Goal: Task Accomplishment & Management: Use online tool/utility

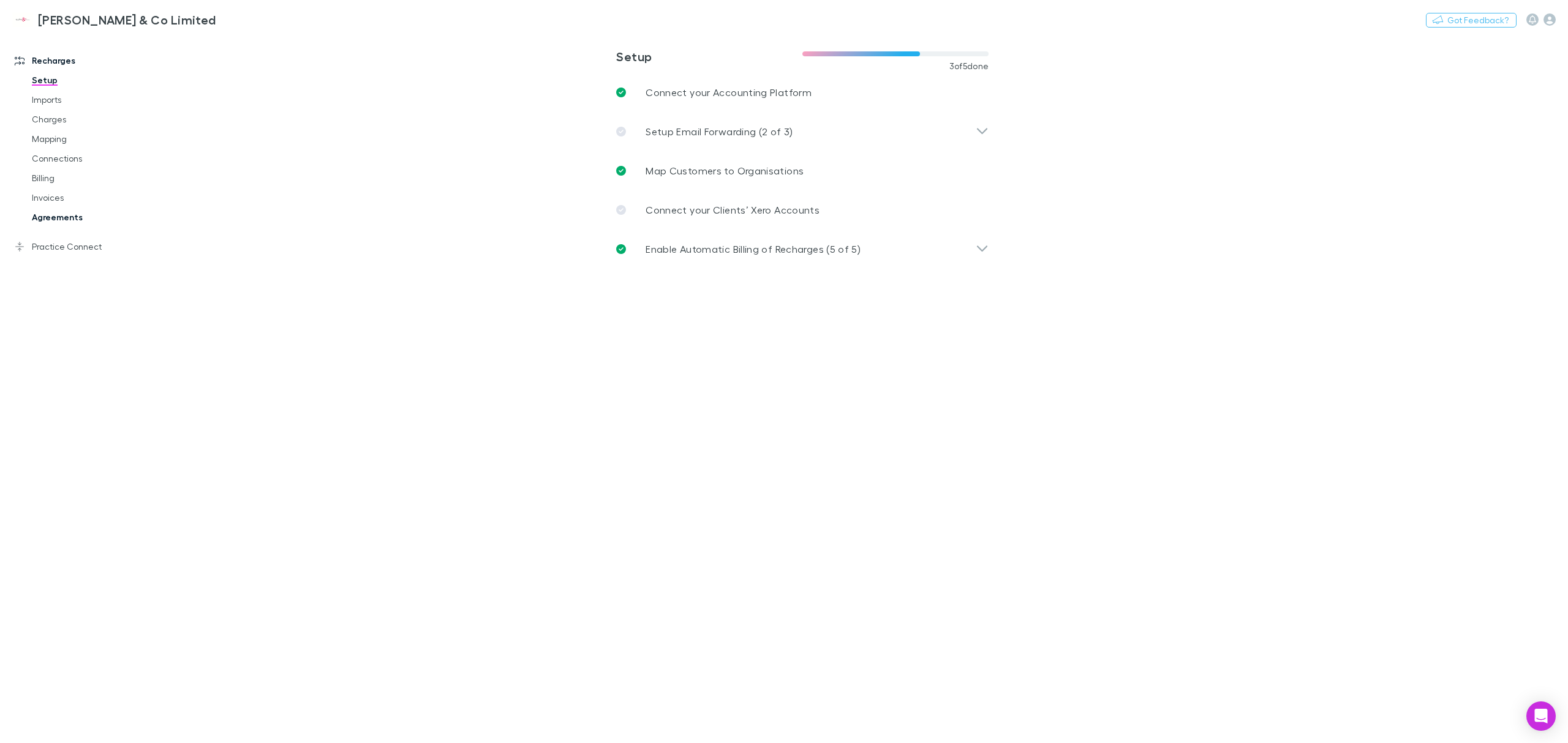
click at [57, 215] on link "Agreements" at bounding box center [97, 217] width 155 height 20
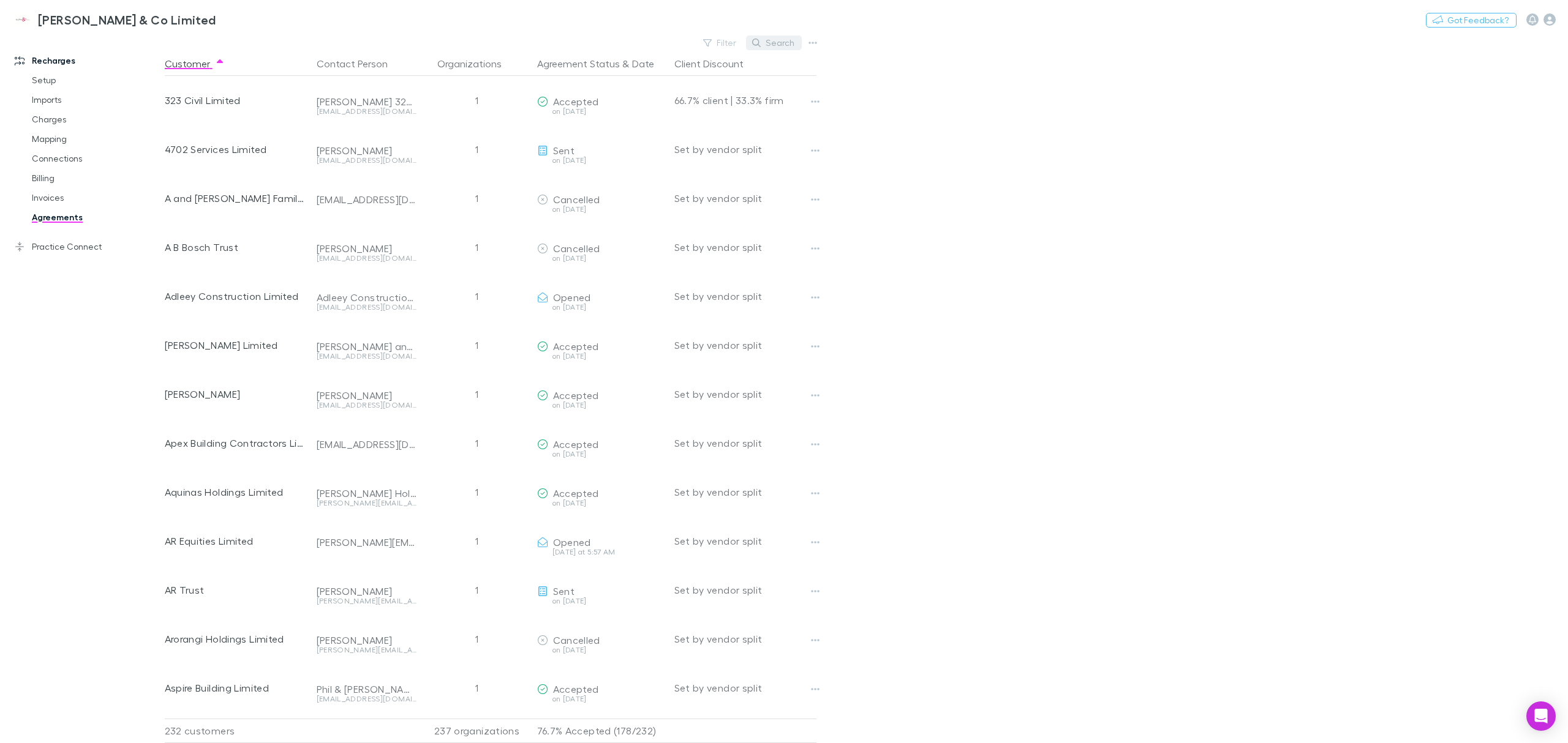
click at [781, 43] on button "Search" at bounding box center [774, 42] width 56 height 14
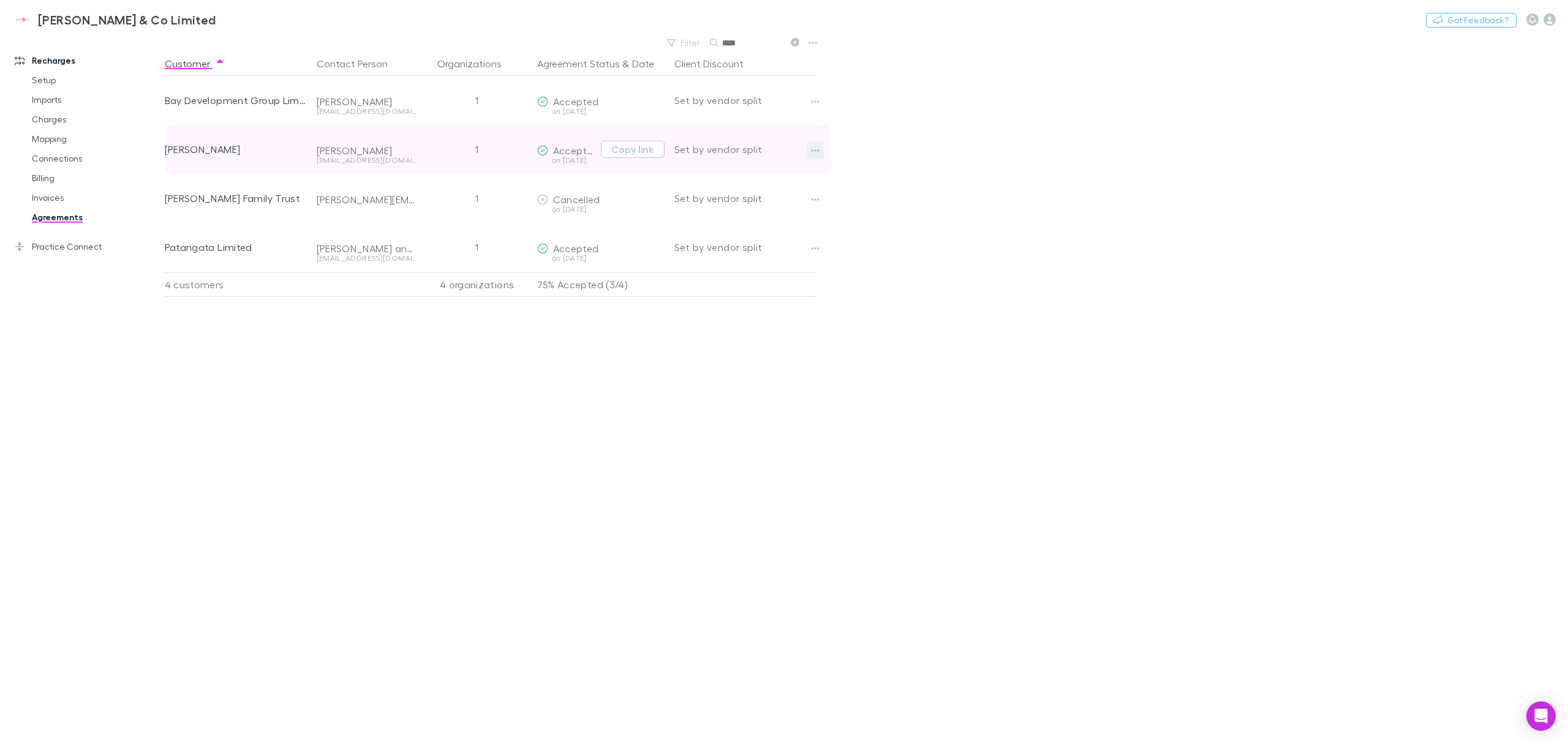
type input "****"
click at [814, 150] on icon "button" at bounding box center [816, 150] width 9 height 10
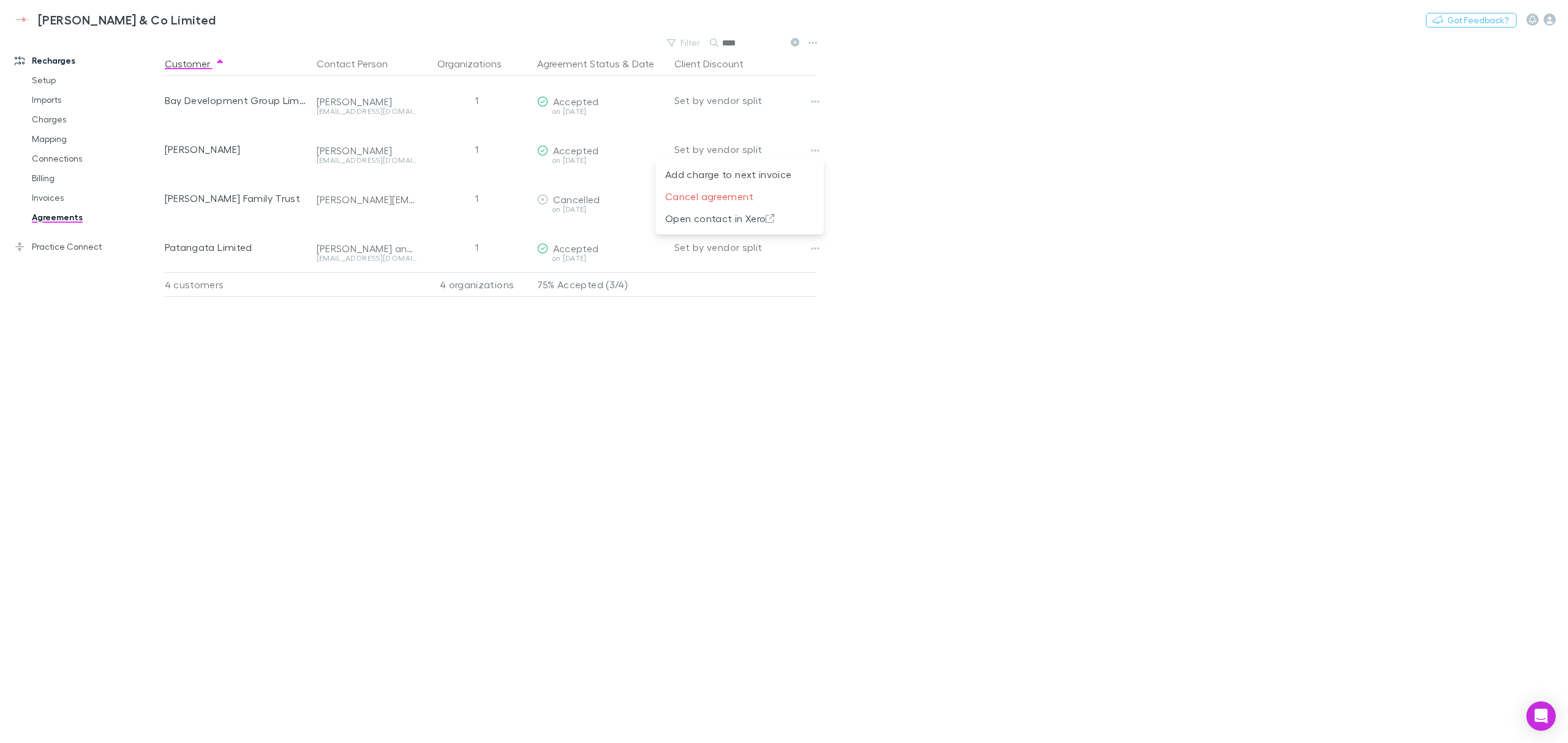
click at [699, 437] on div at bounding box center [784, 371] width 1568 height 743
click at [52, 198] on link "Invoices" at bounding box center [97, 198] width 155 height 20
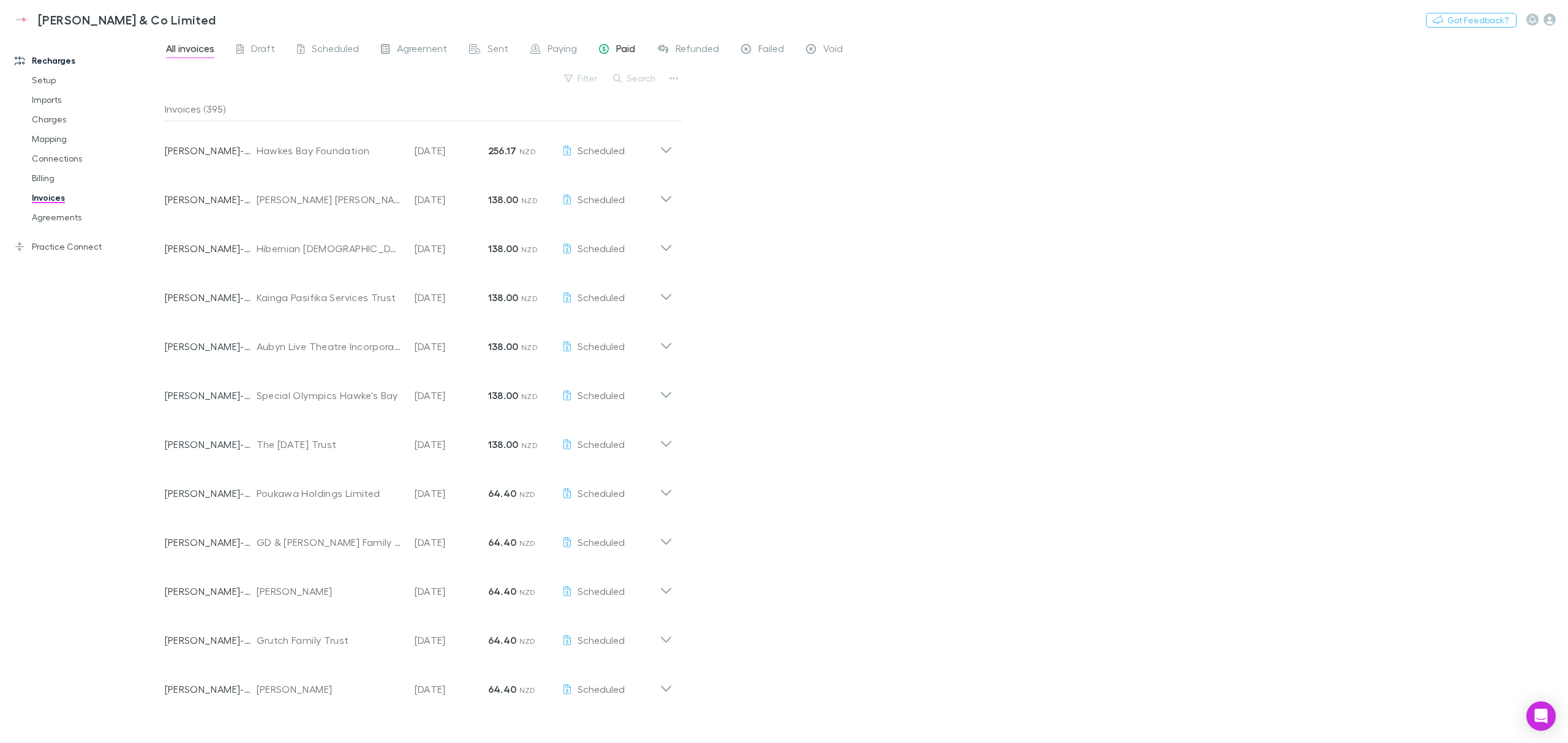
click at [618, 49] on span "Paid" at bounding box center [625, 50] width 19 height 16
click at [631, 77] on button "Search" at bounding box center [635, 78] width 56 height 14
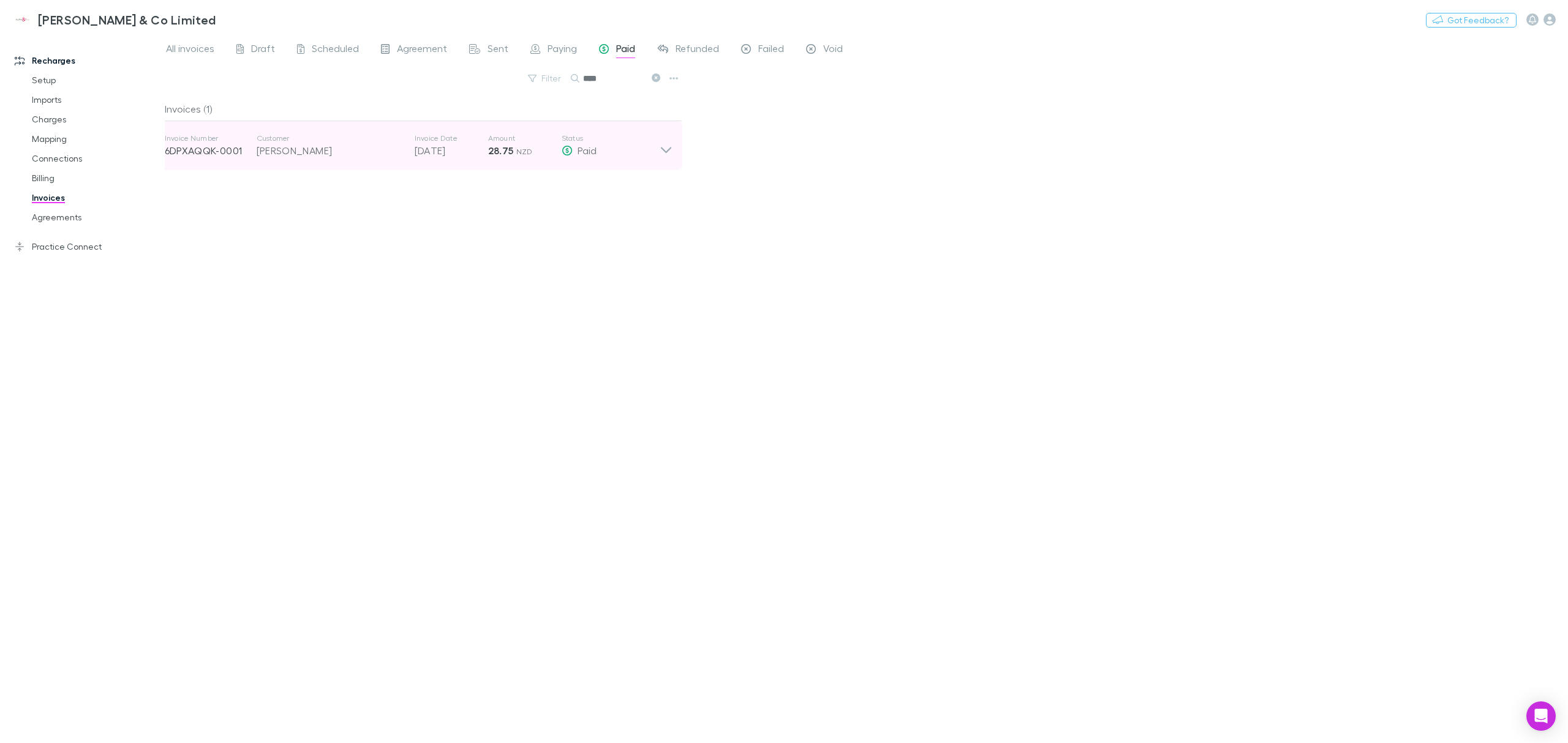
type input "****"
click at [664, 142] on icon at bounding box center [666, 145] width 13 height 24
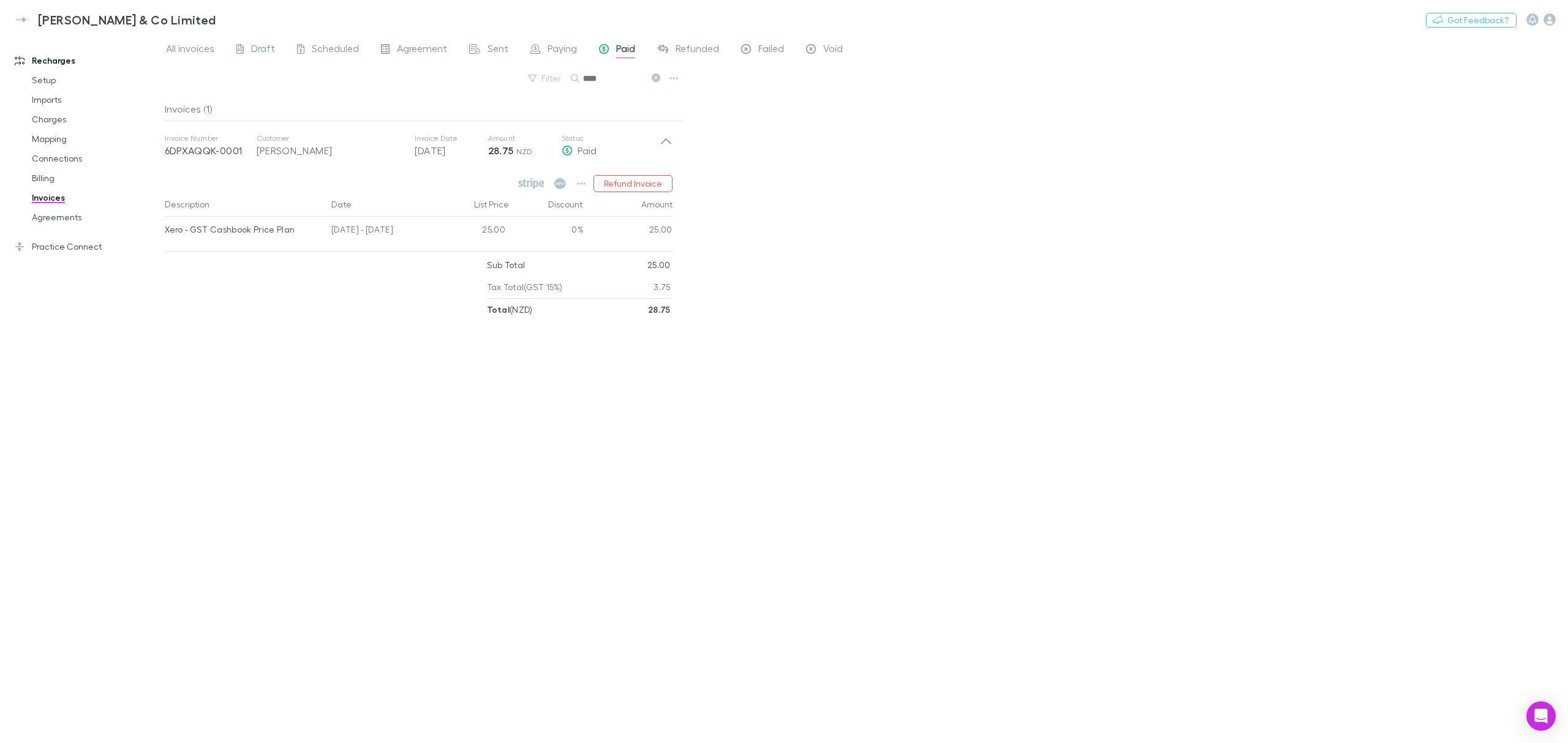
click at [819, 214] on div "All invoices Draft Scheduled Agreement Sent Paying Paid Refunded Failed Void Fi…" at bounding box center [866, 388] width 1403 height 709
click at [624, 182] on button "Refund Invoice" at bounding box center [634, 183] width 79 height 17
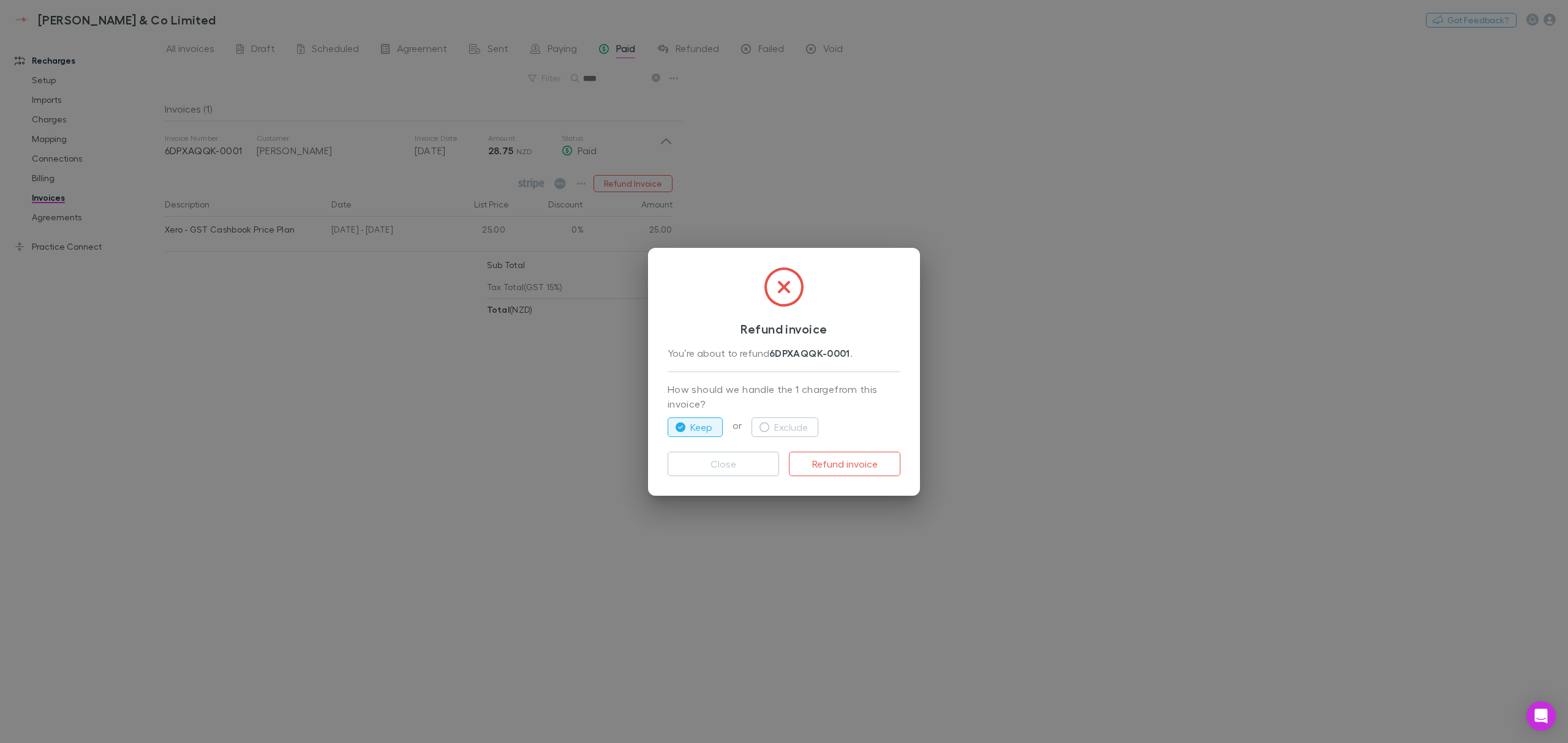
click at [848, 387] on p "How should we handle the 1 charge from this invoice?" at bounding box center [784, 397] width 232 height 31
click at [801, 426] on button "Exclude" at bounding box center [785, 428] width 67 height 20
click at [689, 420] on button "Keep" at bounding box center [695, 428] width 55 height 20
click at [697, 466] on button "Close" at bounding box center [724, 464] width 112 height 24
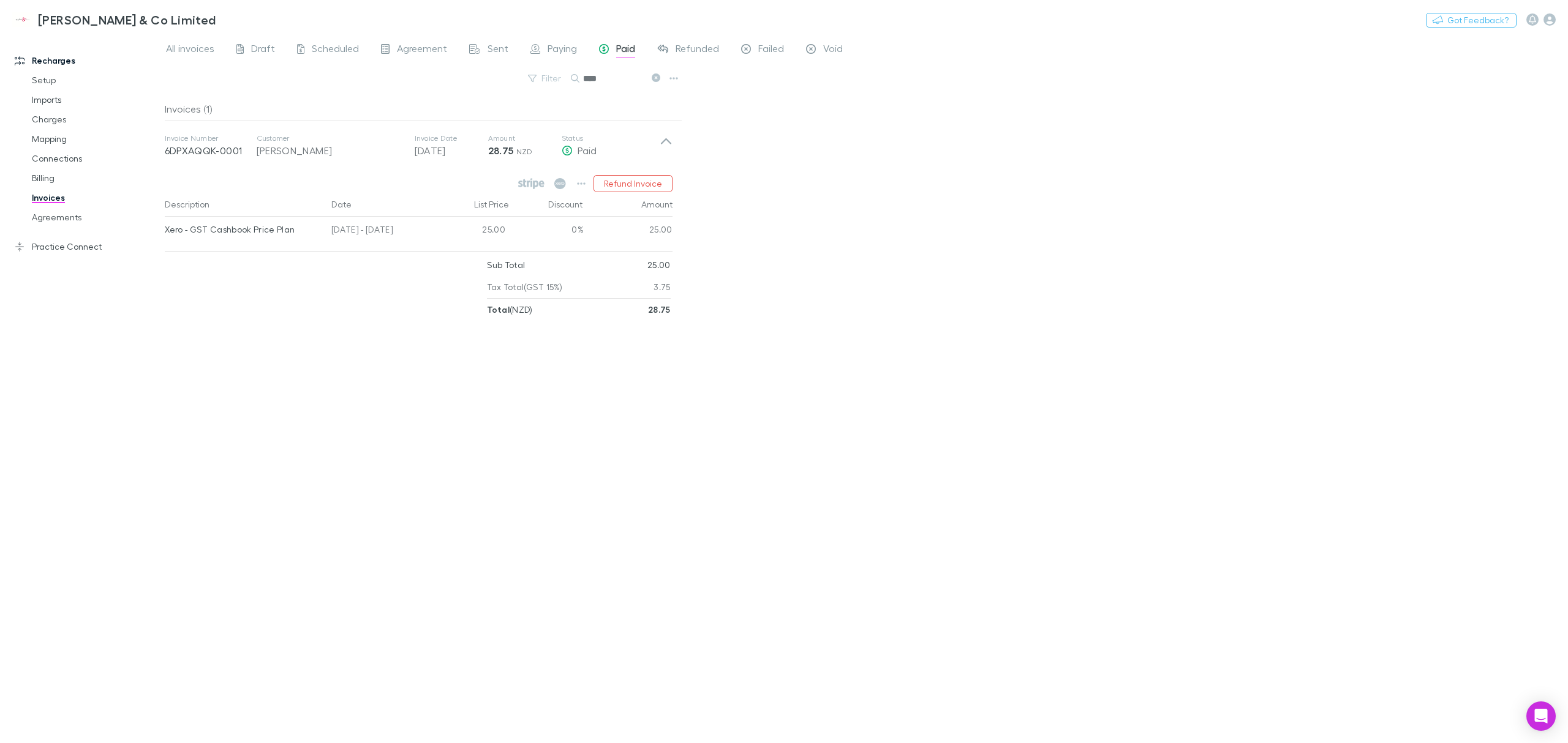
click at [366, 471] on div "Invoices (1) Invoice Number 6DPXAQQK-0001 Customer [PERSON_NAME] Invoice Date […" at bounding box center [424, 414] width 517 height 637
click at [626, 185] on button "Refund Invoice" at bounding box center [634, 183] width 79 height 17
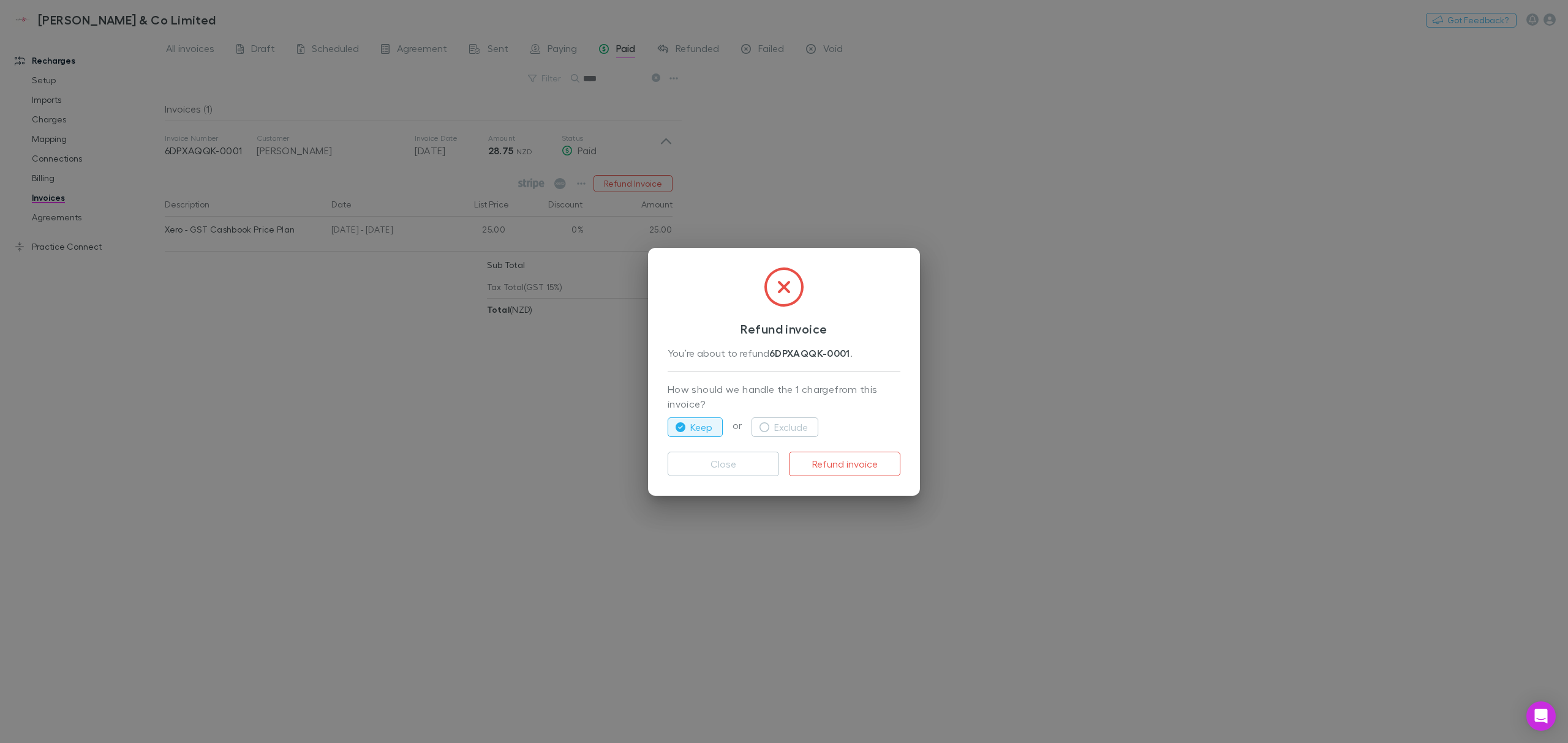
click at [863, 410] on p "How should we handle the 1 charge from this invoice?" at bounding box center [784, 397] width 232 height 31
click at [774, 429] on button "Exclude" at bounding box center [785, 428] width 67 height 20
click at [828, 458] on button "Refund invoice" at bounding box center [844, 464] width 112 height 24
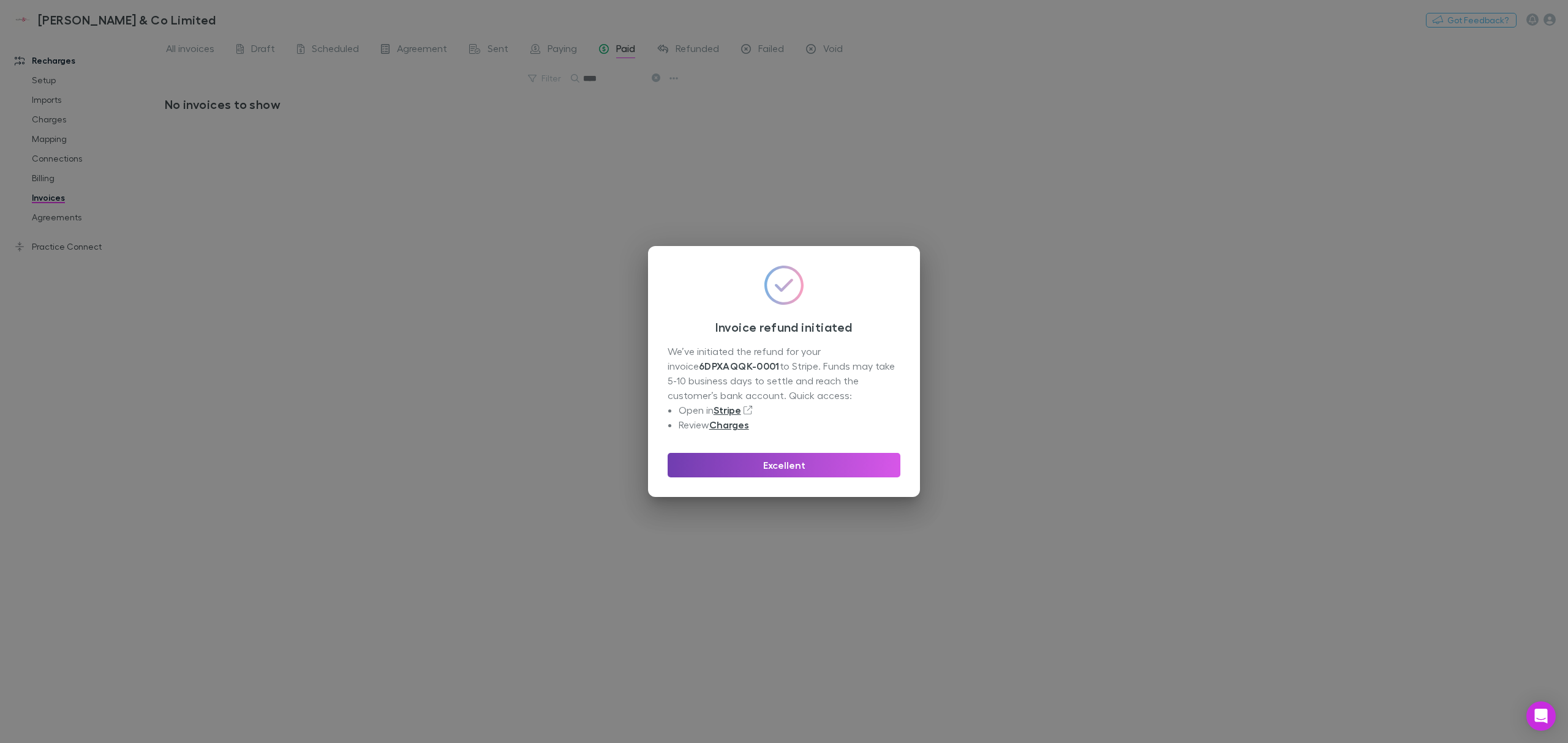
click at [812, 466] on button "Excellent" at bounding box center [784, 465] width 232 height 24
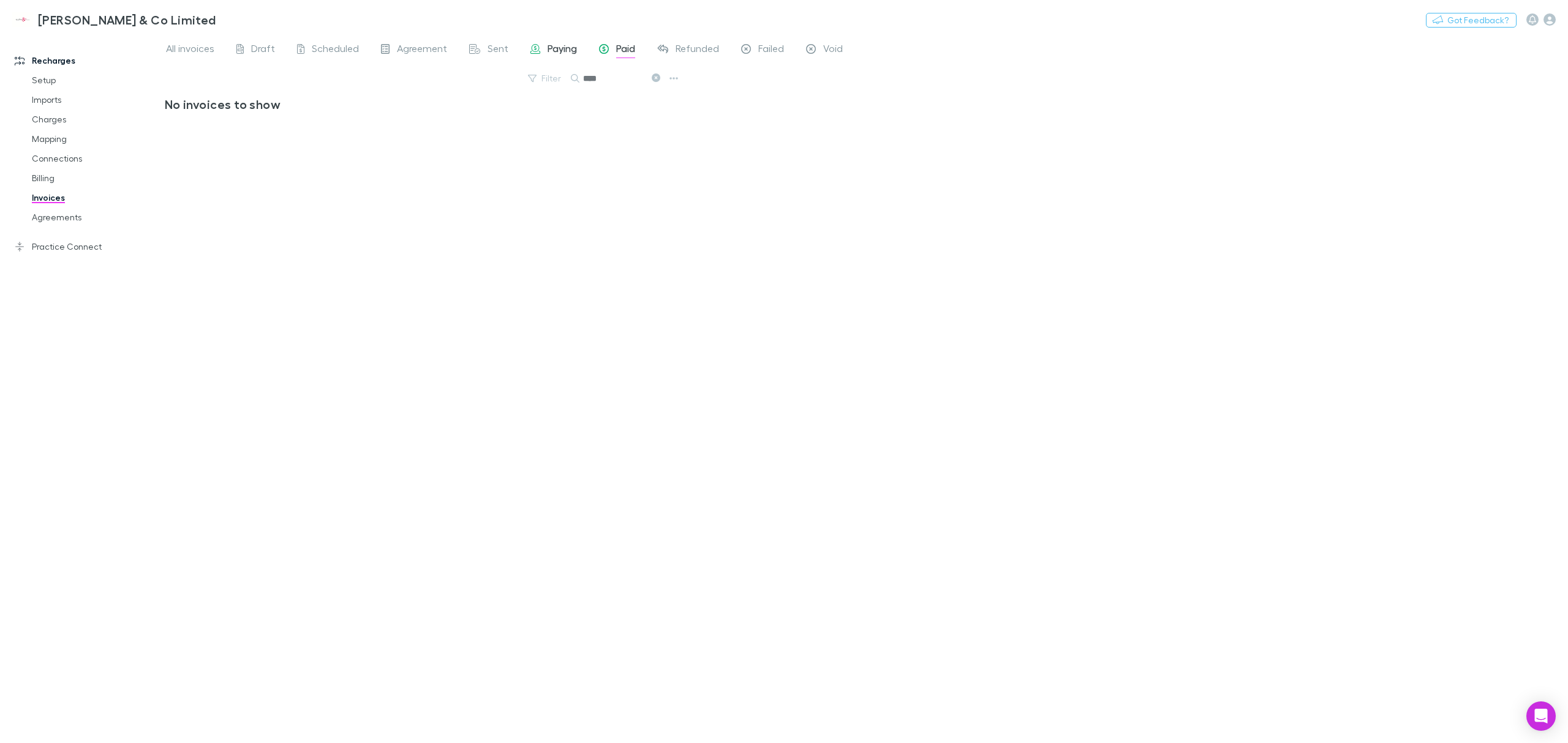
click at [557, 49] on span "Paying" at bounding box center [562, 50] width 30 height 16
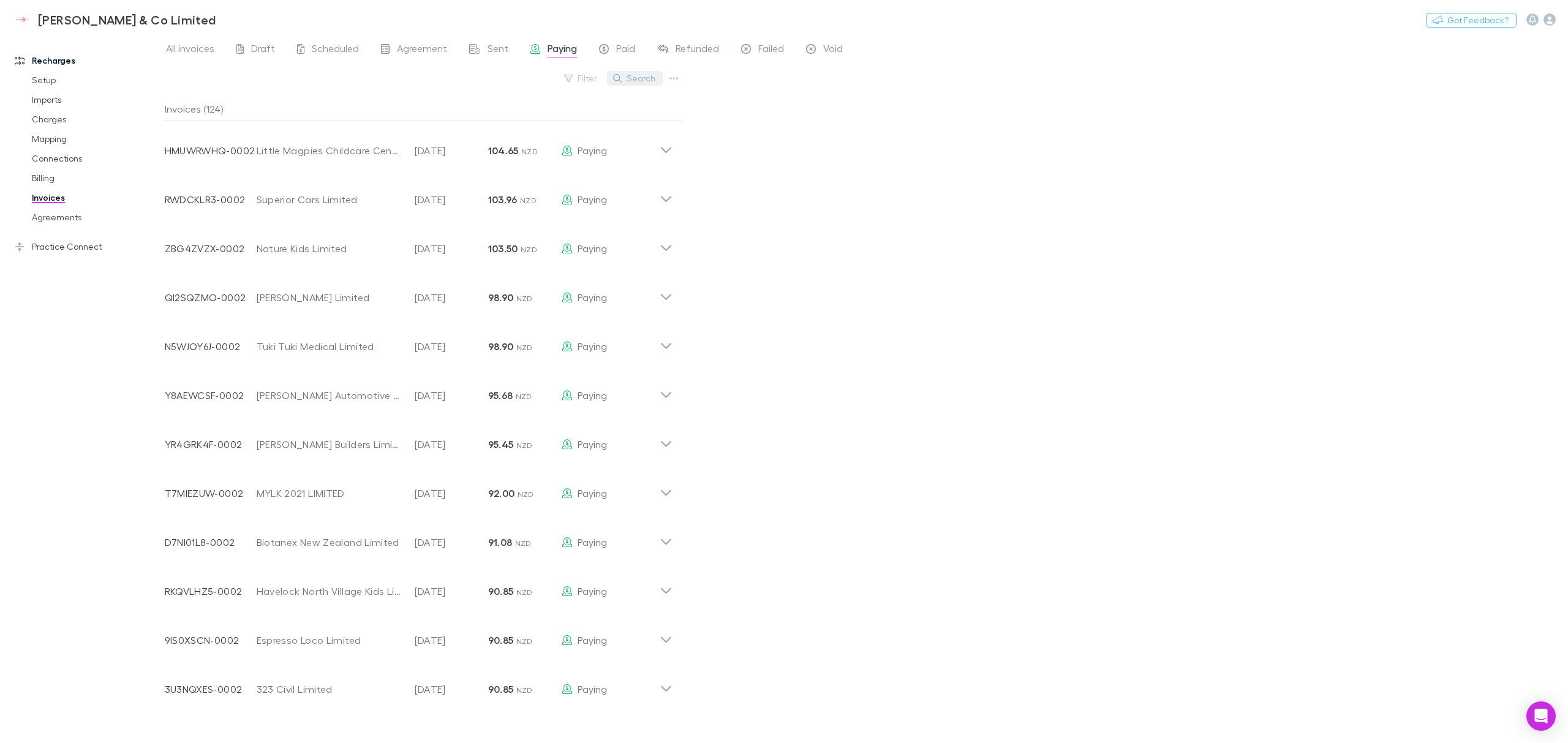
click at [635, 82] on button "Search" at bounding box center [635, 78] width 56 height 14
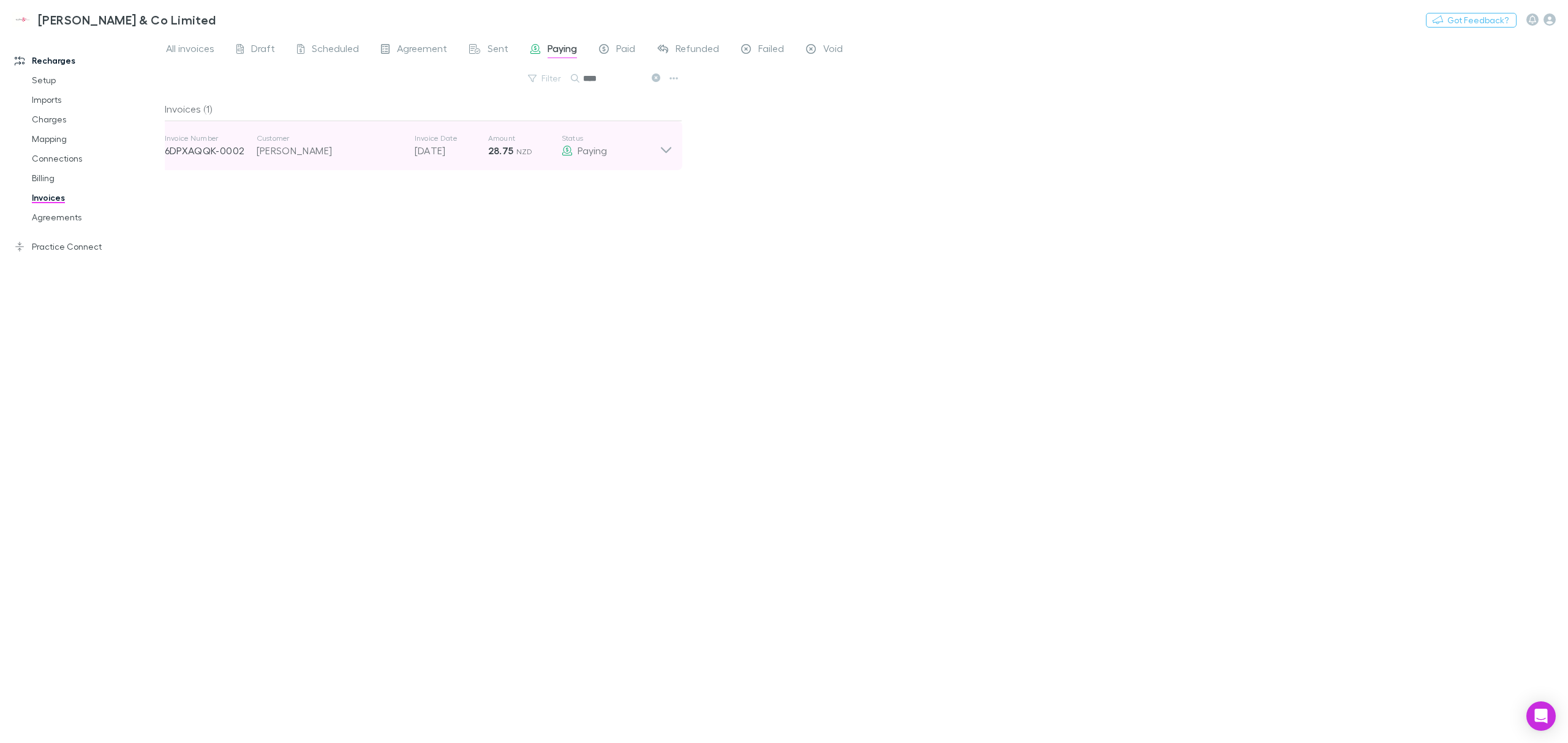
type input "****"
click at [661, 137] on icon at bounding box center [666, 145] width 13 height 24
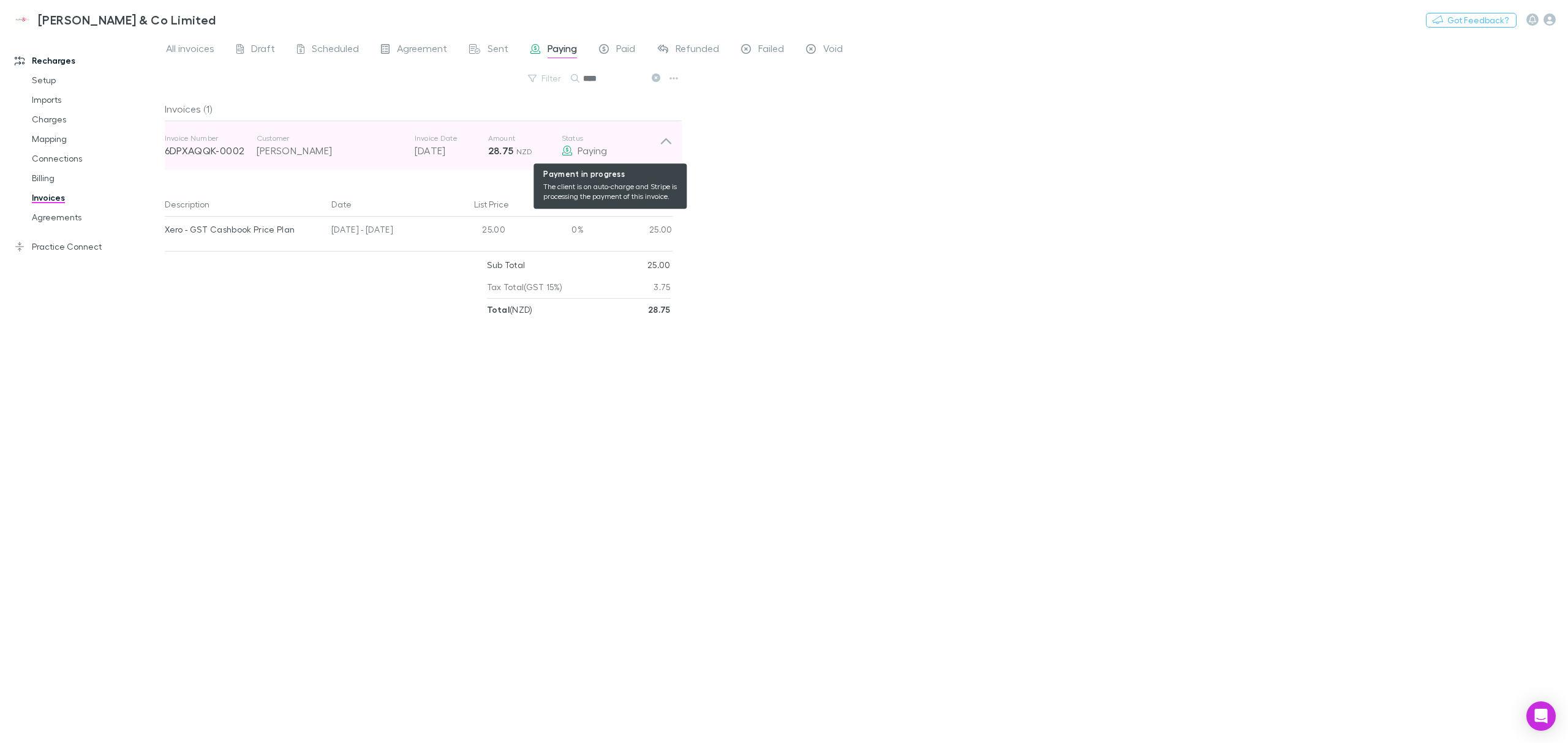
click at [590, 150] on span "Paying" at bounding box center [592, 150] width 30 height 12
click at [594, 150] on span "Paying" at bounding box center [592, 150] width 30 height 12
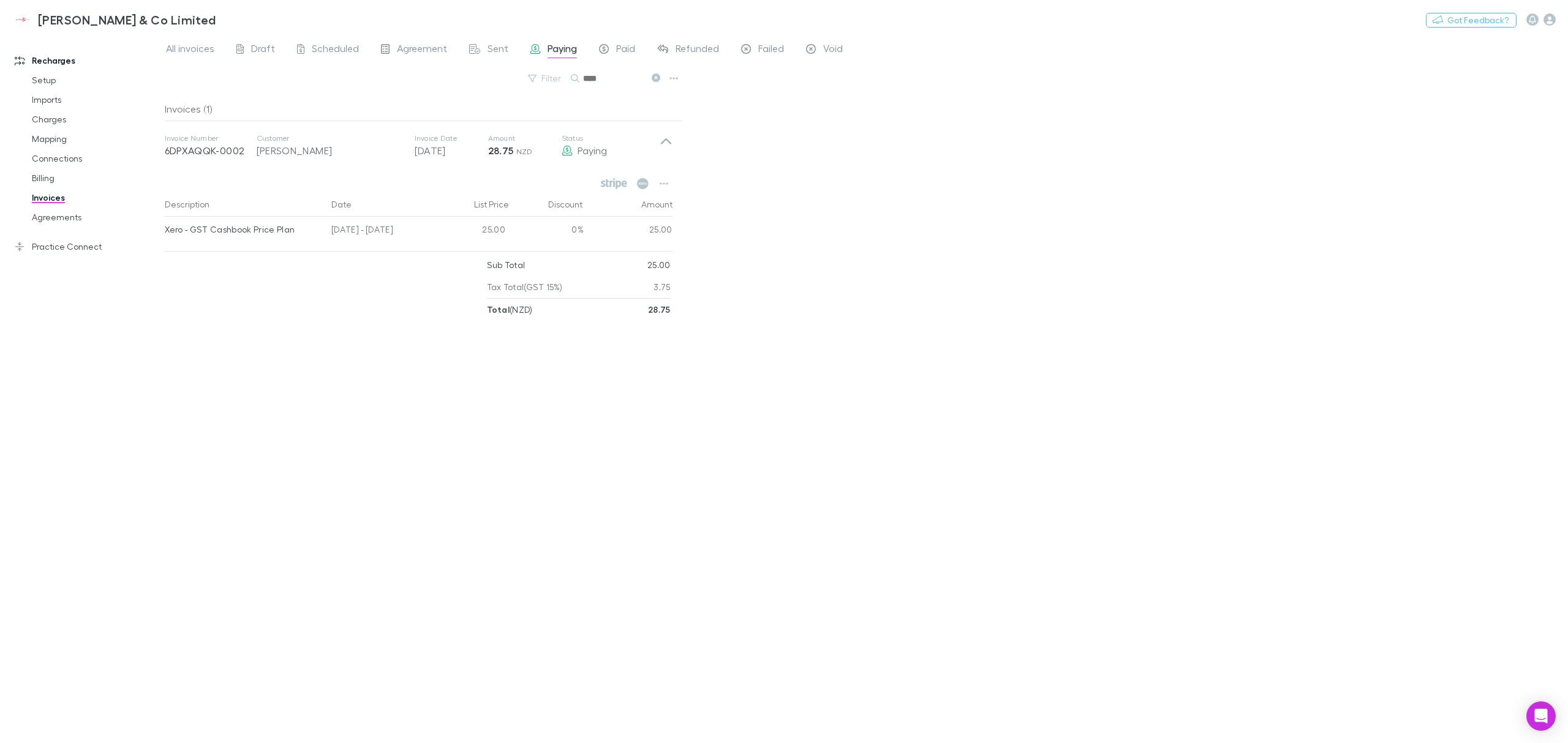
click at [647, 224] on div "25.00" at bounding box center [628, 231] width 89 height 30
click at [648, 224] on div "25.00" at bounding box center [628, 231] width 89 height 30
click at [662, 185] on icon "button" at bounding box center [664, 184] width 9 height 3
click at [550, 280] on p "View charges" at bounding box center [588, 281] width 149 height 14
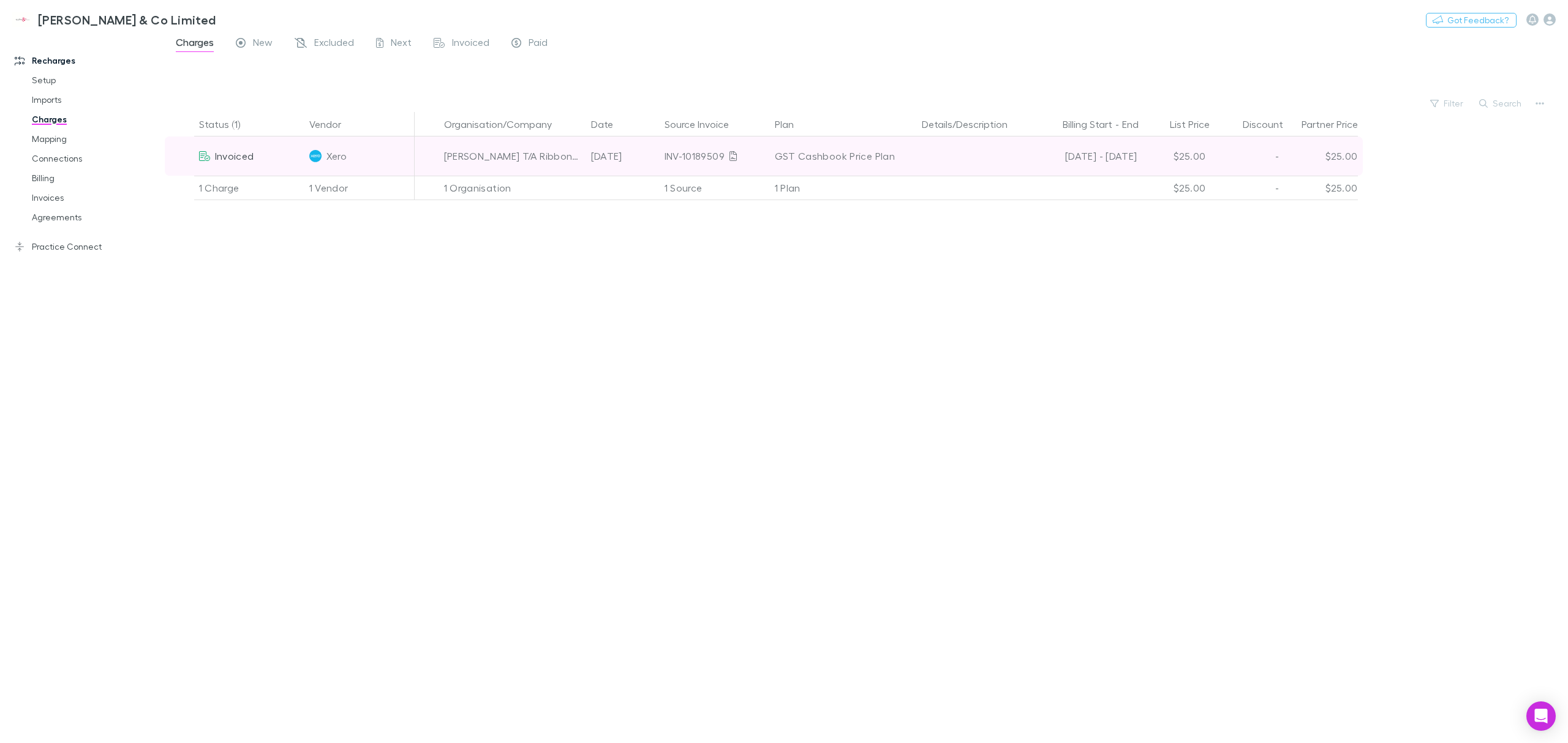
click at [1182, 152] on div "$25.00" at bounding box center [1174, 156] width 74 height 39
click at [1006, 170] on div at bounding box center [971, 156] width 110 height 39
click at [748, 156] on div "INV-10189509" at bounding box center [714, 156] width 100 height 39
click at [1326, 152] on div "$25.00" at bounding box center [1321, 156] width 74 height 39
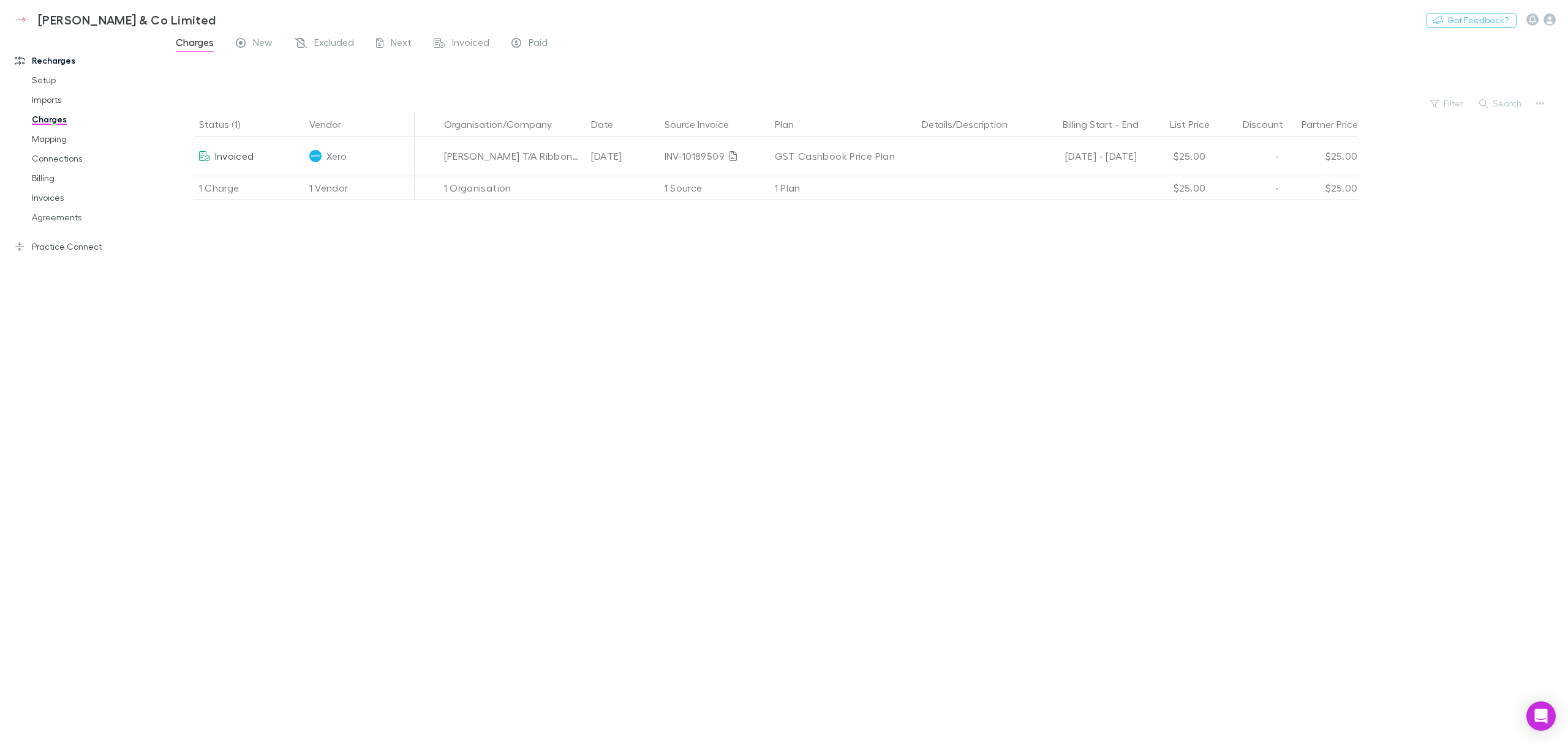
click at [324, 31] on div "[PERSON_NAME] & Co Limited Nothing Got Feedback?" at bounding box center [784, 19] width 1568 height 39
click at [51, 84] on link "Setup" at bounding box center [97, 80] width 155 height 20
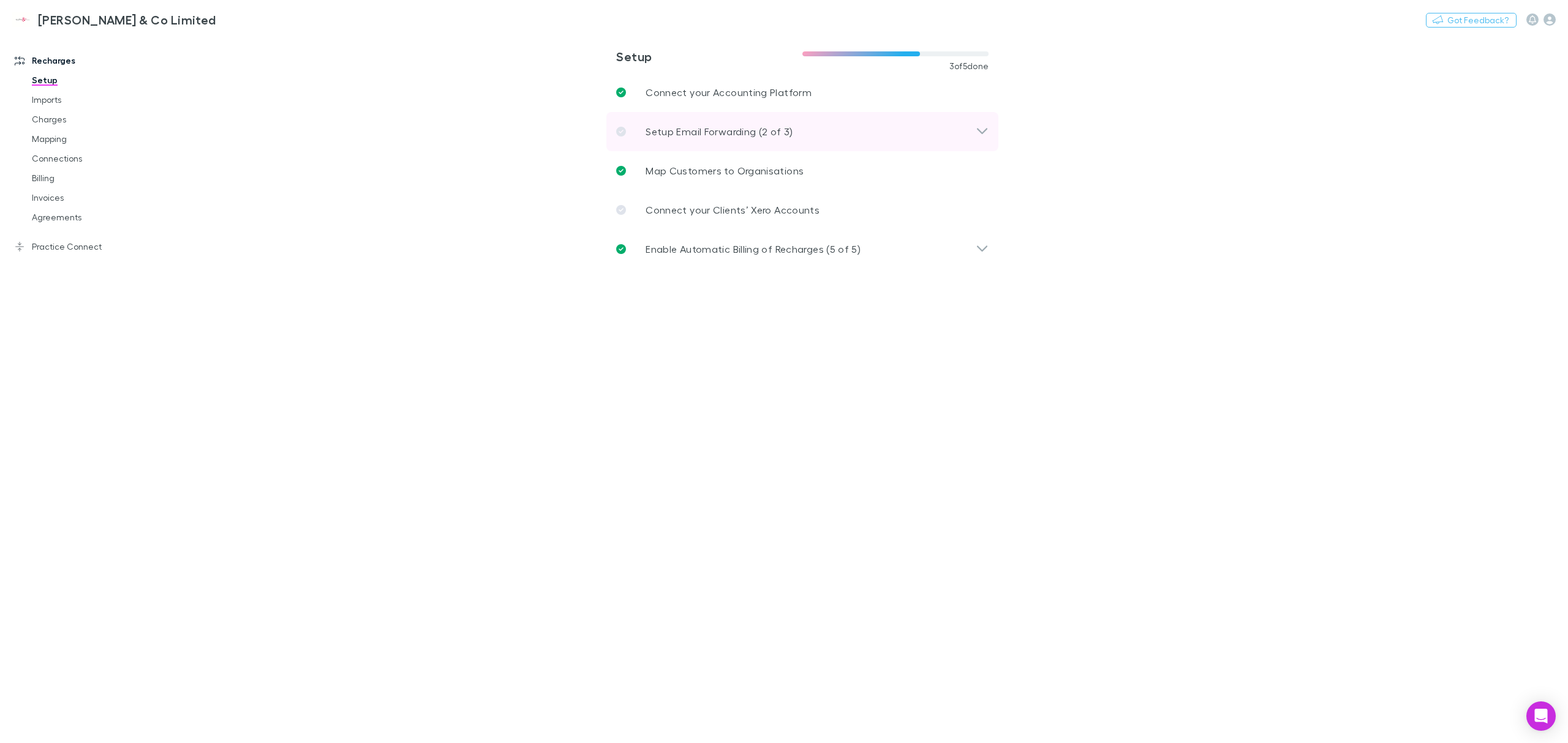
click at [982, 137] on icon at bounding box center [982, 131] width 13 height 14
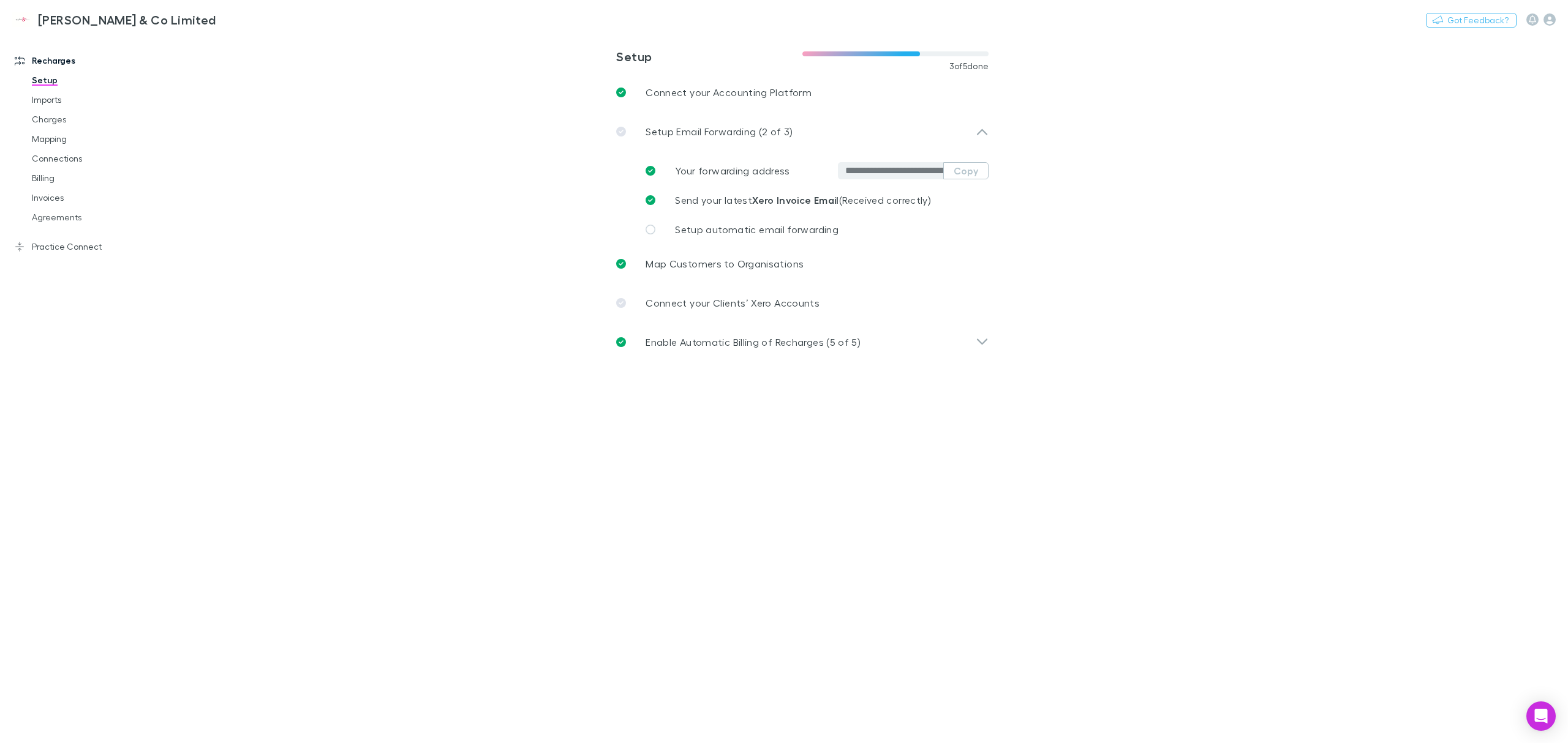
click at [1194, 182] on main "**********" at bounding box center [866, 388] width 1403 height 709
click at [1218, 330] on main "**********" at bounding box center [866, 388] width 1403 height 709
